Goal: Navigation & Orientation: Find specific page/section

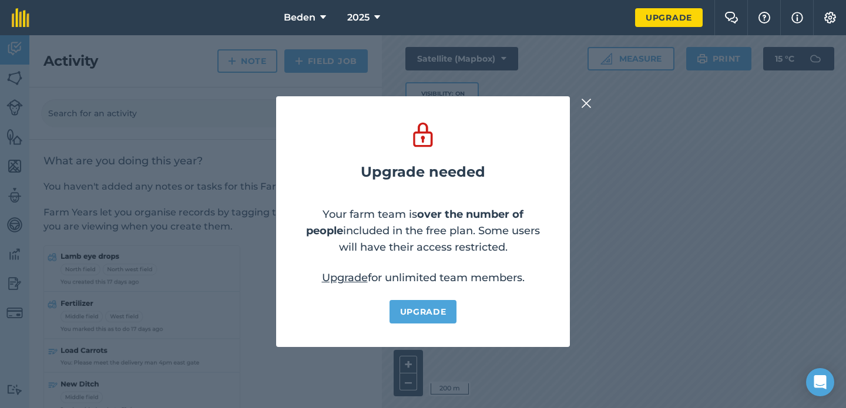
click at [582, 99] on img at bounding box center [586, 103] width 11 height 14
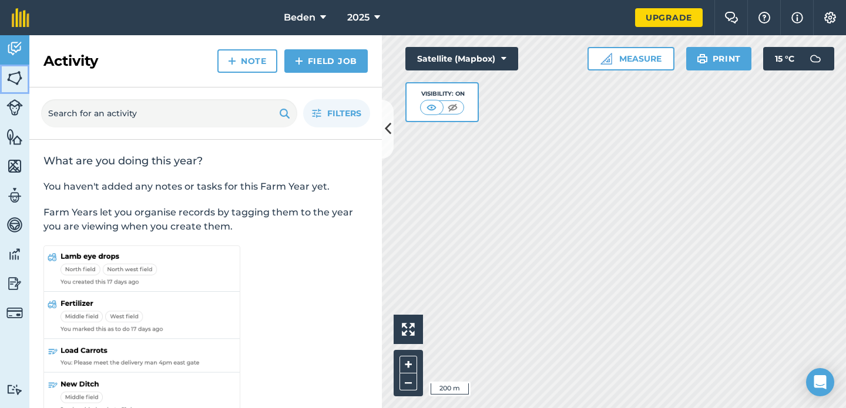
click at [12, 85] on img at bounding box center [14, 78] width 16 height 18
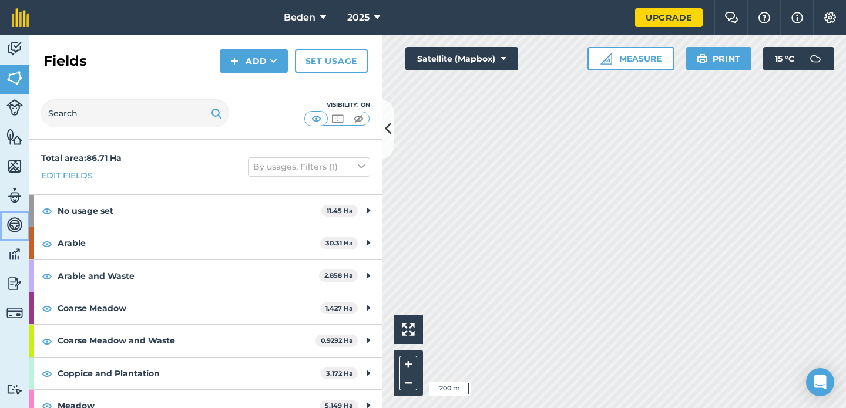
click at [16, 215] on link "Vehicles" at bounding box center [14, 226] width 29 height 29
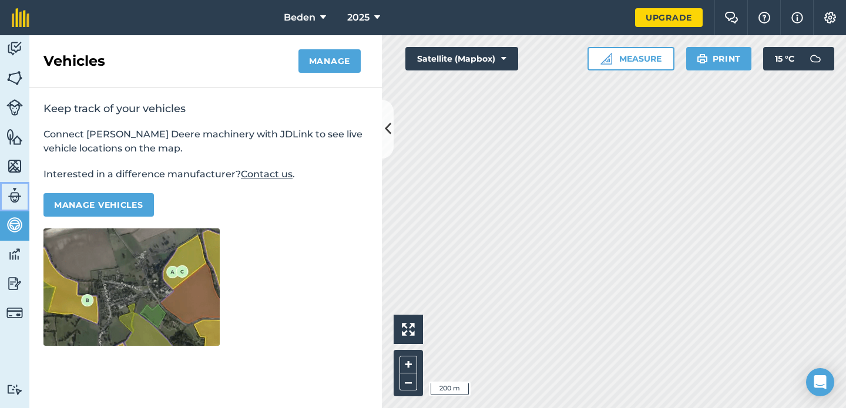
click at [17, 203] on img at bounding box center [14, 196] width 16 height 18
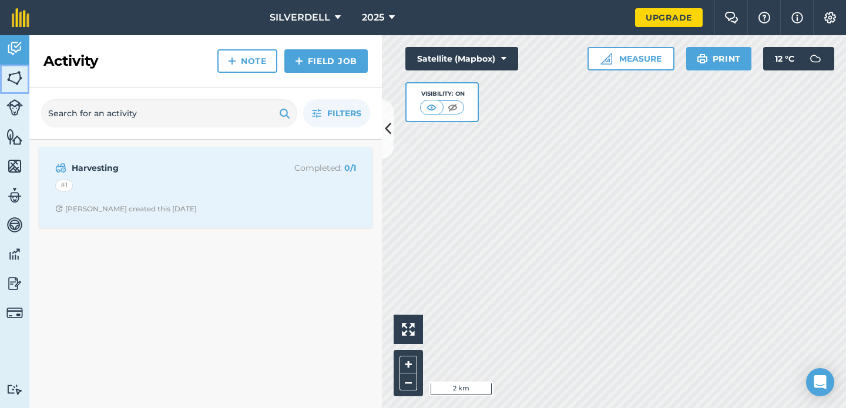
click at [20, 75] on img at bounding box center [14, 78] width 16 height 18
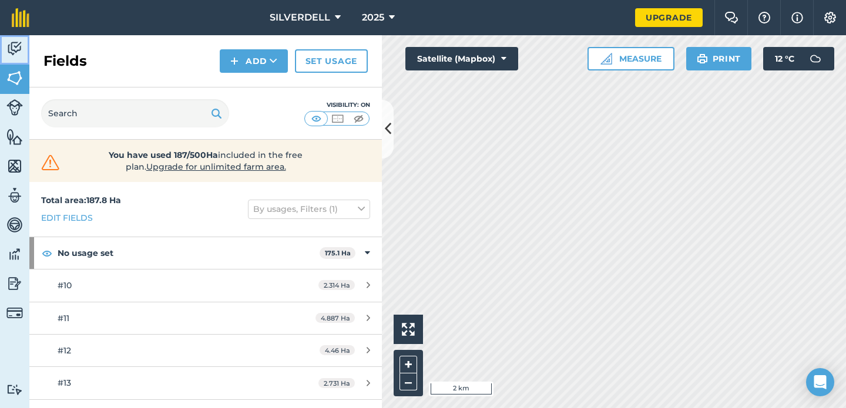
click at [7, 48] on img at bounding box center [14, 49] width 16 height 18
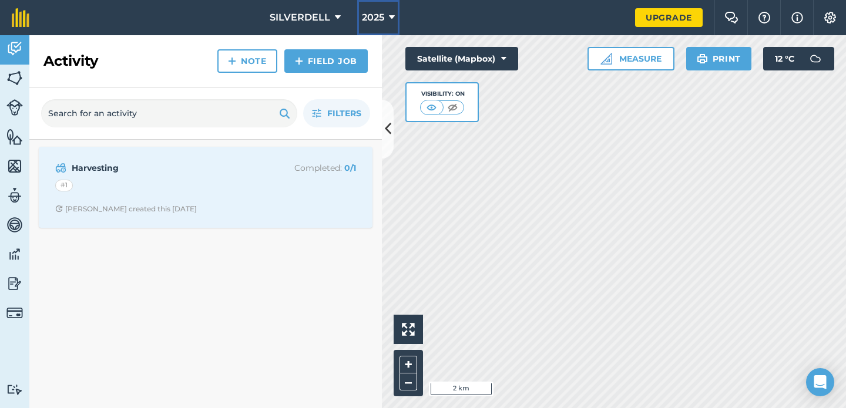
click at [368, 20] on span "2025" at bounding box center [373, 18] width 22 height 14
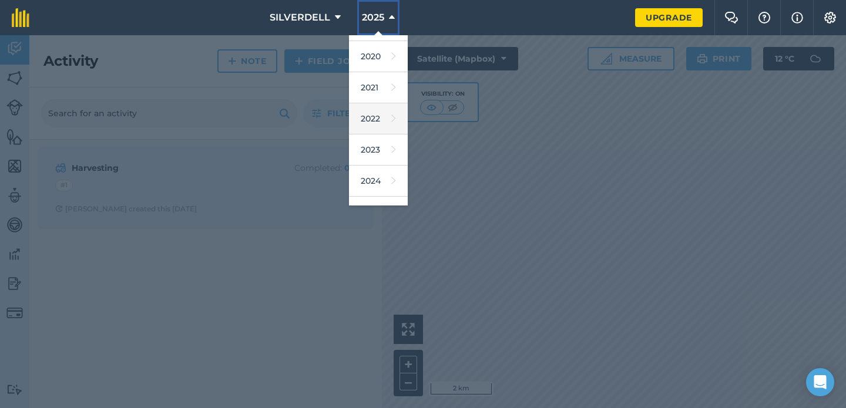
scroll to position [61, 0]
click at [390, 163] on link "2024" at bounding box center [378, 177] width 59 height 31
